Goal: Find specific page/section: Find specific page/section

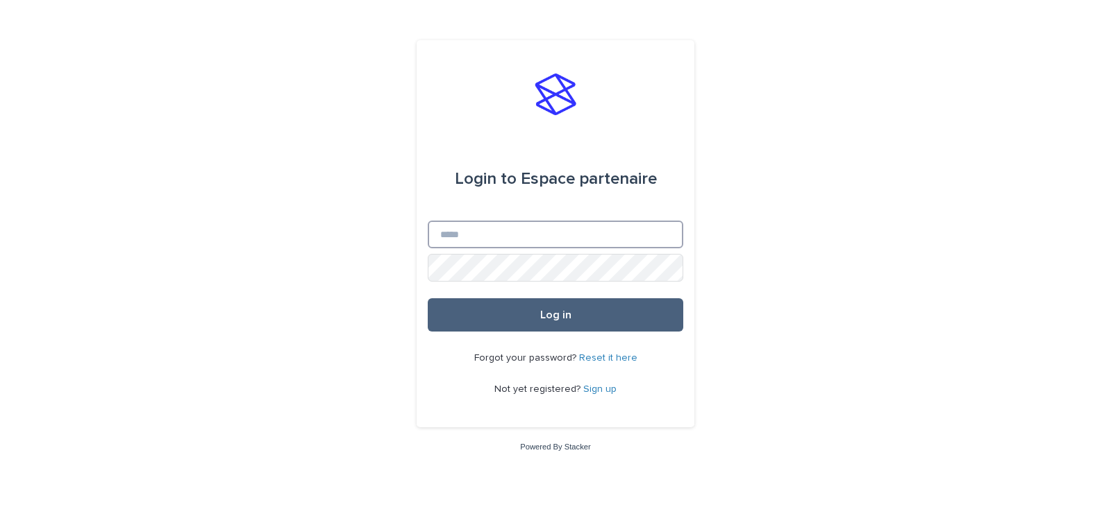
type input "**********"
click at [524, 332] on button "Log in" at bounding box center [555, 315] width 255 height 33
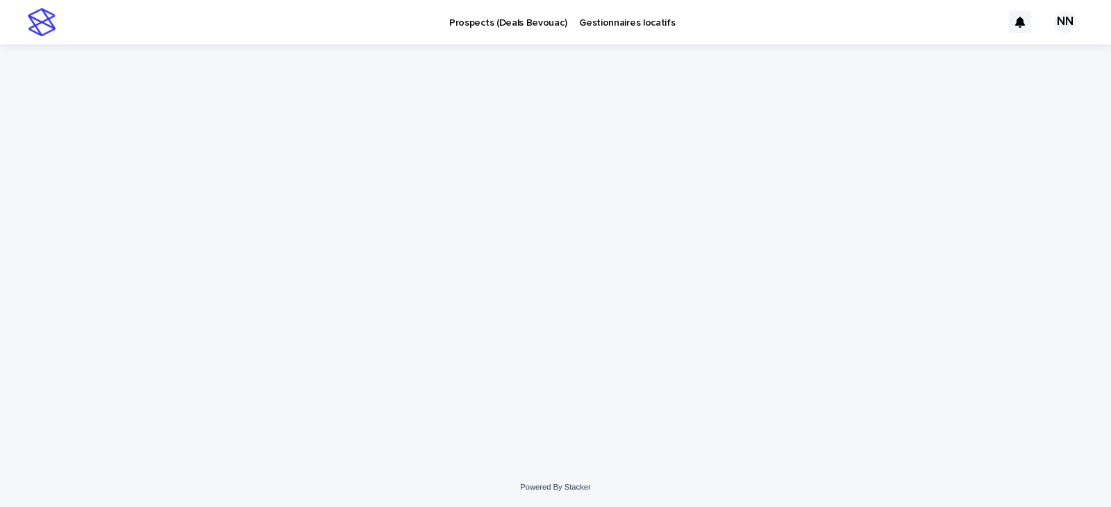
click at [36, 25] on img at bounding box center [42, 22] width 28 height 28
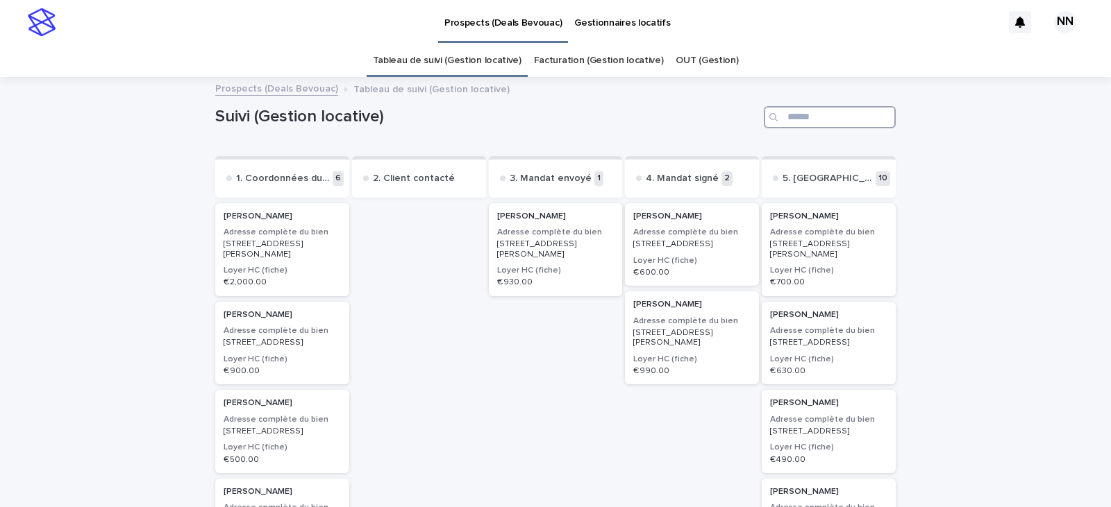
click at [809, 124] on input "Search" at bounding box center [830, 117] width 132 height 22
type input "******"
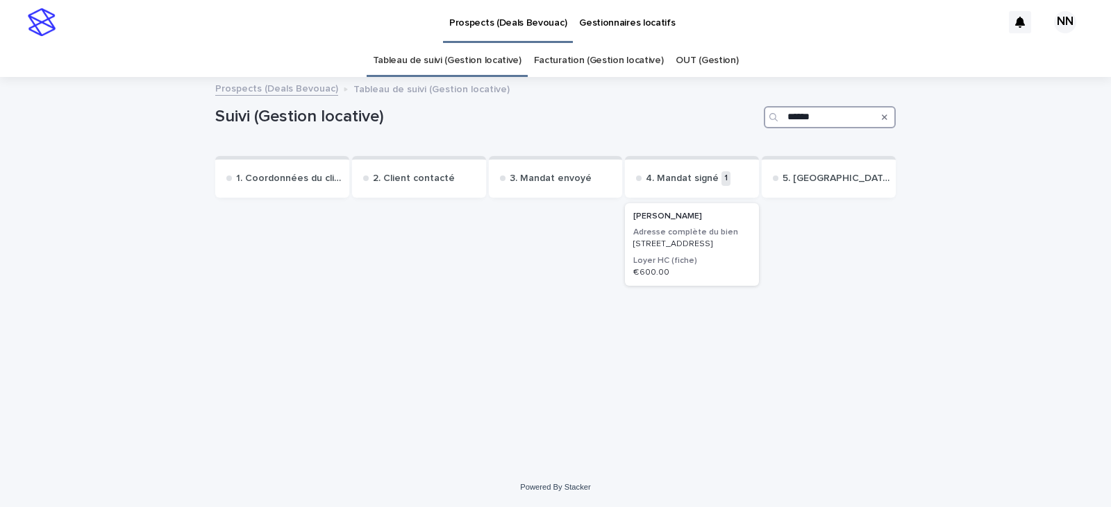
click at [690, 275] on div "€ 600.00" at bounding box center [691, 271] width 117 height 12
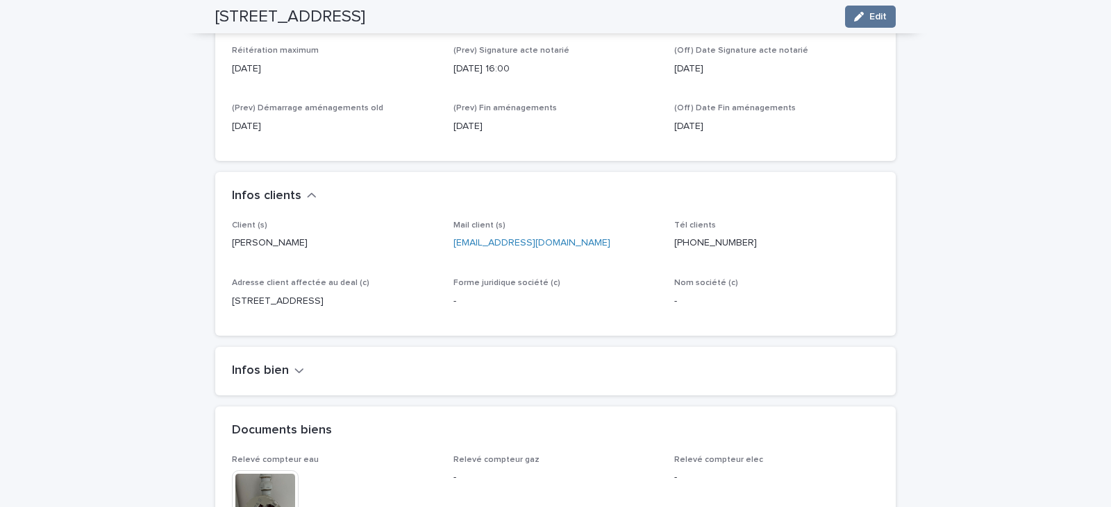
scroll to position [833, 0]
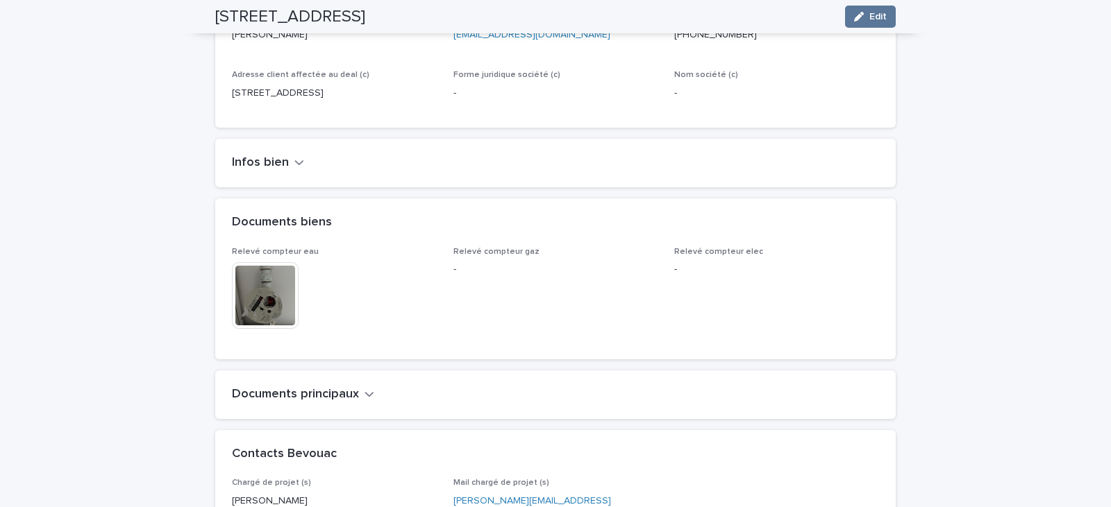
click at [281, 155] on div "Infos bien" at bounding box center [555, 163] width 680 height 49
click at [286, 156] on button "Infos bien" at bounding box center [268, 163] width 72 height 15
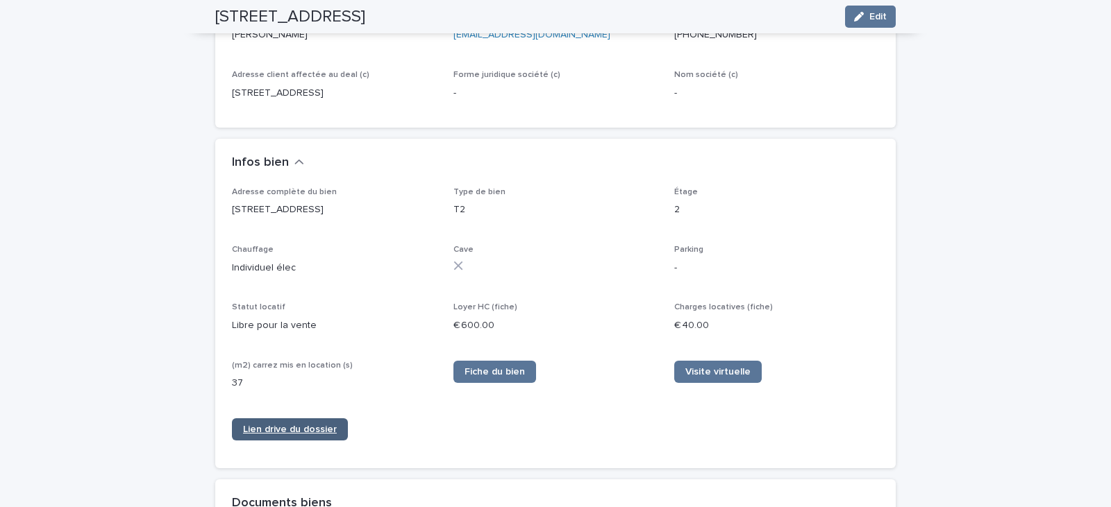
click at [282, 437] on link "Lien drive du dossier" at bounding box center [290, 430] width 116 height 22
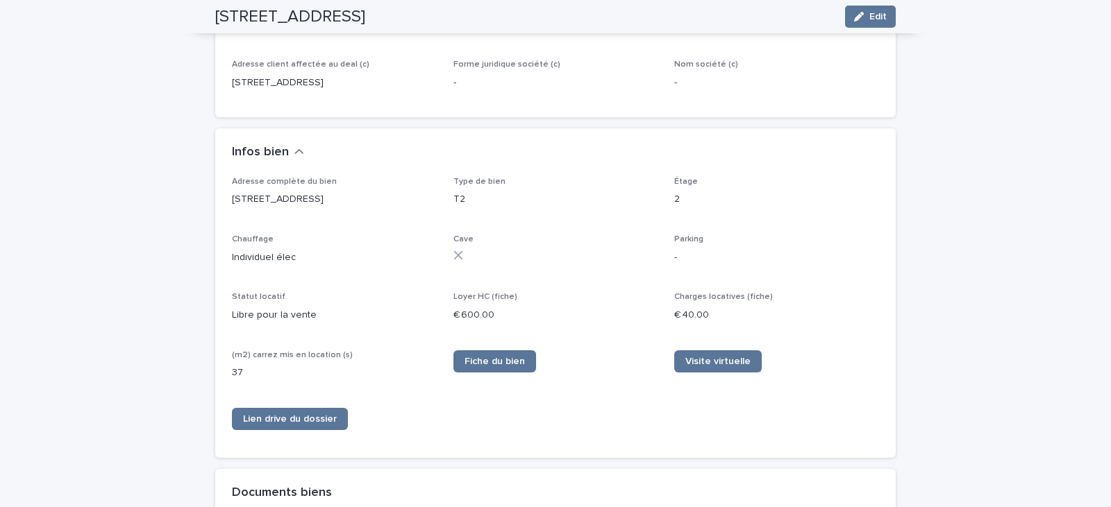
scroll to position [864, 0]
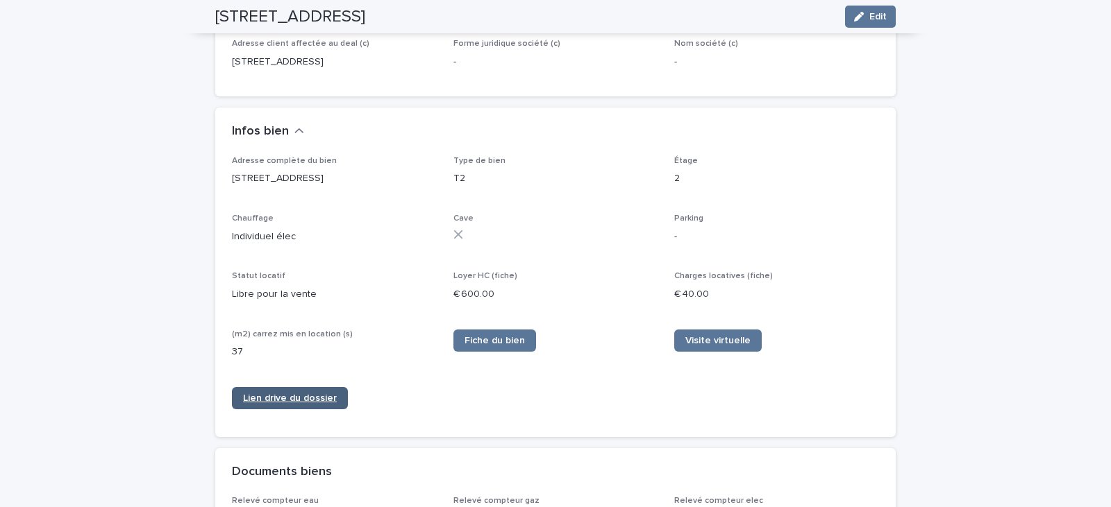
click at [288, 403] on link "Lien drive du dossier" at bounding box center [290, 398] width 116 height 22
